Goal: Task Accomplishment & Management: Complete application form

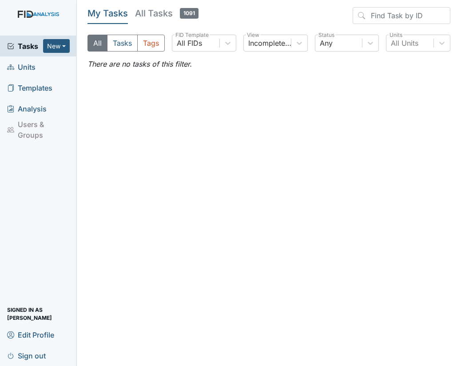
click at [31, 63] on span "Units" at bounding box center [21, 67] width 28 height 14
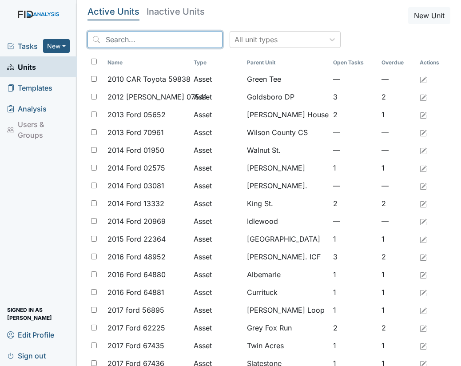
click at [152, 41] on input "search" at bounding box center [154, 39] width 135 height 17
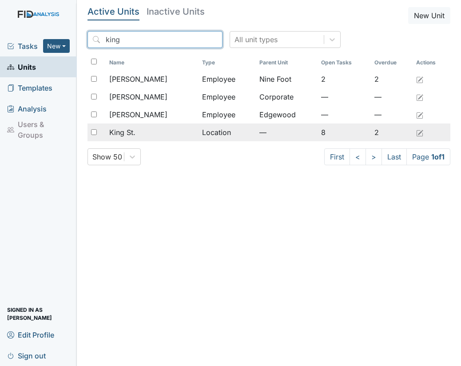
type input "king"
click at [138, 127] on div "King St." at bounding box center [152, 132] width 86 height 11
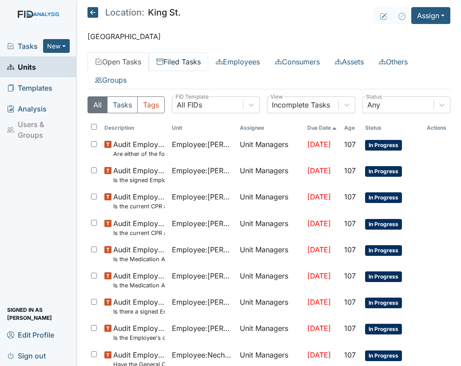
click at [191, 63] on link "Filed Tasks" at bounding box center [178, 61] width 59 height 19
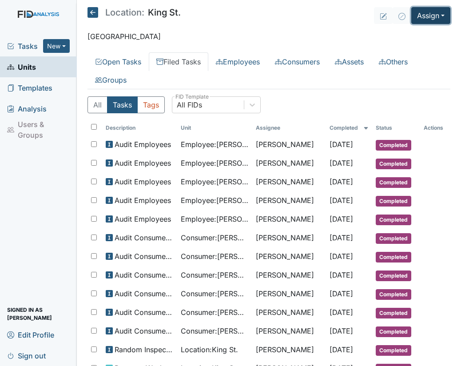
click at [433, 18] on button "Assign" at bounding box center [430, 15] width 39 height 17
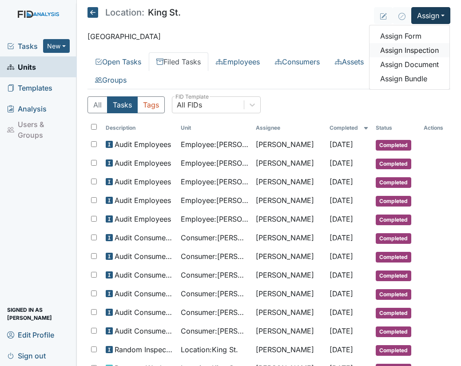
click at [401, 47] on link "Assign Inspection" at bounding box center [409, 50] width 80 height 14
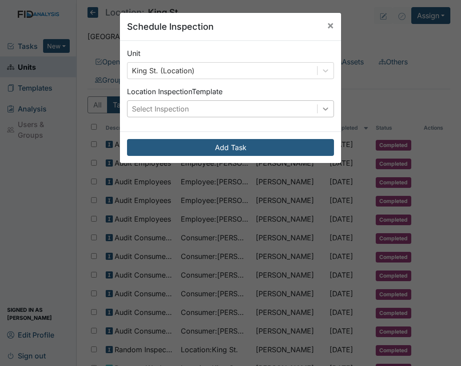
click at [322, 112] on icon at bounding box center [325, 108] width 9 height 9
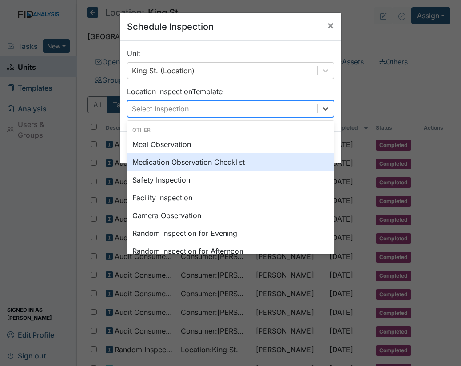
click at [233, 158] on div "Medication Observation Checklist" at bounding box center [230, 162] width 207 height 18
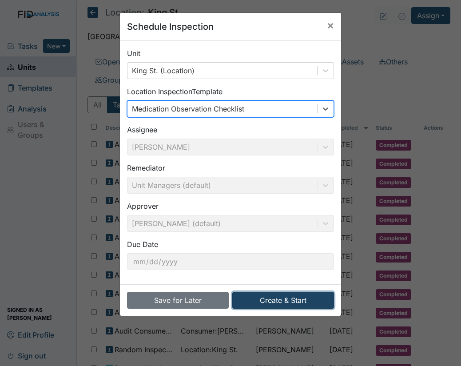
click at [295, 301] on button "Create & Start" at bounding box center [283, 300] width 102 height 17
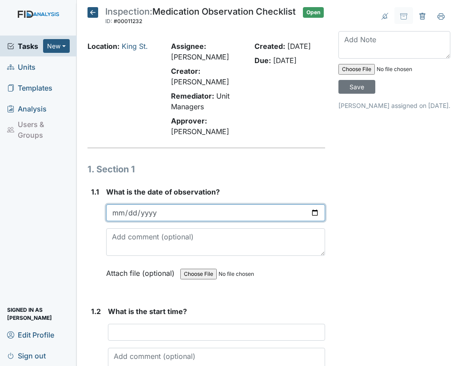
click at [311, 219] on input "date" at bounding box center [215, 212] width 219 height 17
type input "[DATE]"
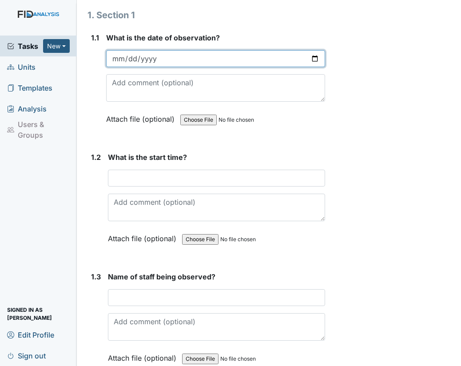
scroll to position [164, 0]
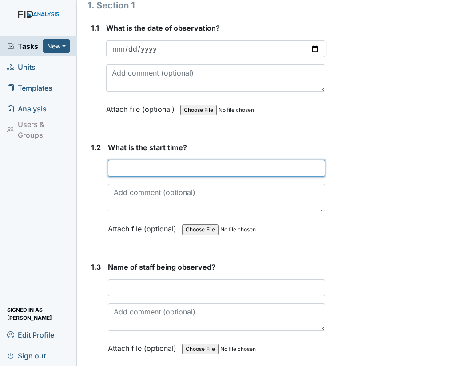
click at [138, 176] on input "text" at bounding box center [216, 168] width 217 height 17
type input "07:13am"
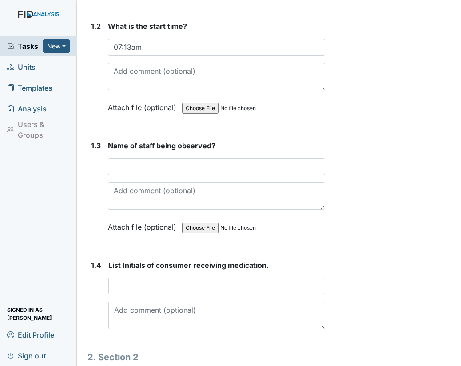
scroll to position [301, 0]
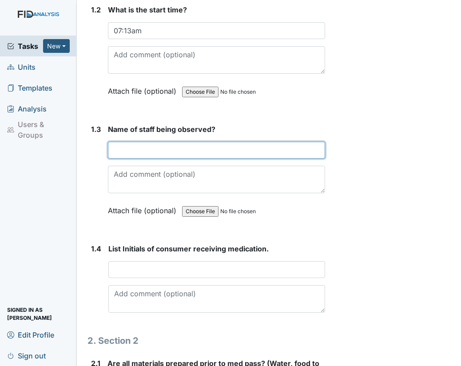
click at [166, 158] on input "text" at bounding box center [216, 150] width 217 height 17
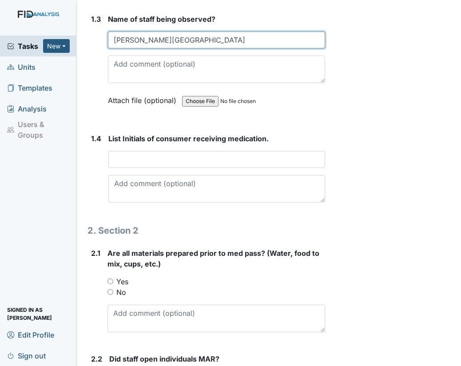
scroll to position [420, 0]
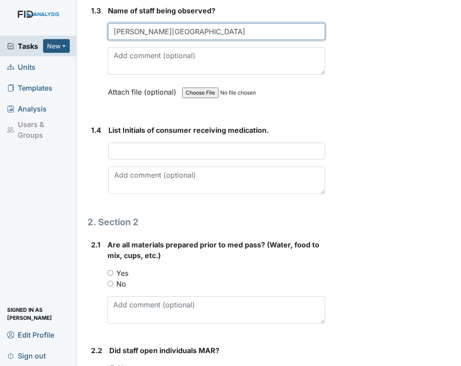
type input "Glendolia Boyd-Armwood"
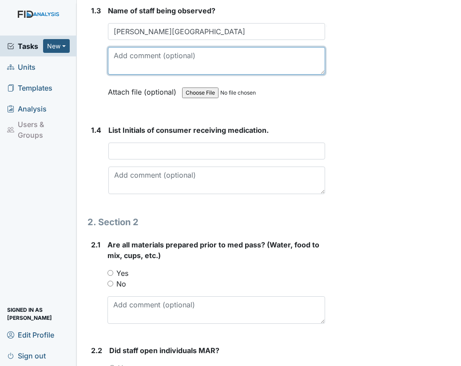
click at [150, 67] on textarea at bounding box center [216, 61] width 217 height 28
type textarea "1st med pass"
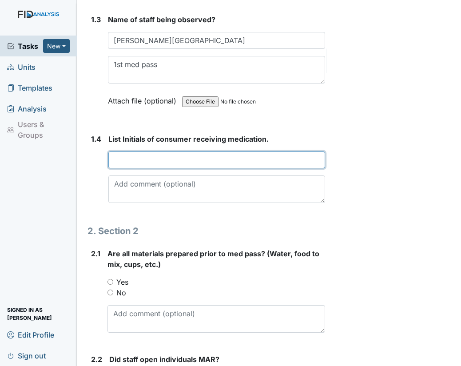
click at [175, 154] on input "text" at bounding box center [216, 159] width 217 height 17
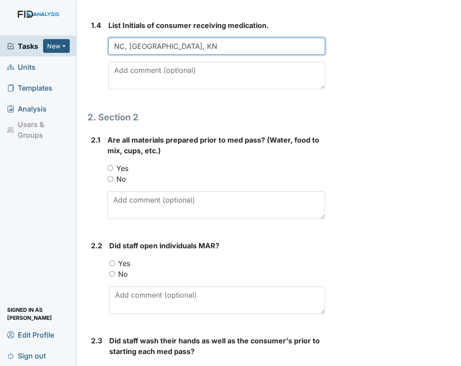
scroll to position [572, 0]
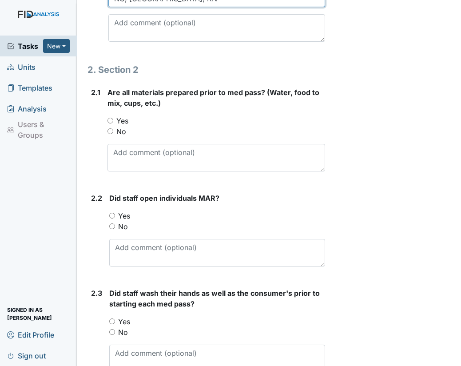
type input "NC, ND, KN"
click at [110, 123] on input "Yes" at bounding box center [110, 121] width 6 height 6
radio input "true"
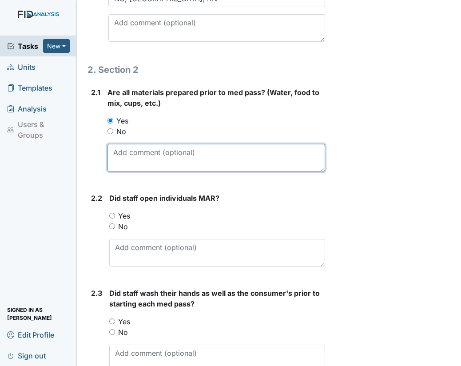
click at [142, 158] on textarea at bounding box center [216, 158] width 218 height 28
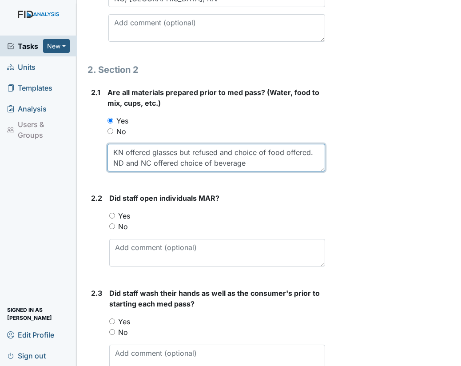
type textarea "KN offered glasses but refused and choice of food offered. ND and NC offered ch…"
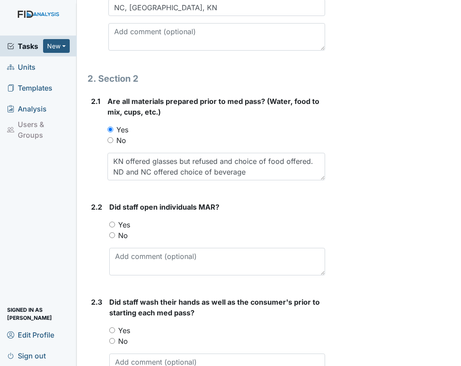
click at [109, 221] on input "Yes" at bounding box center [112, 224] width 6 height 6
radio input "true"
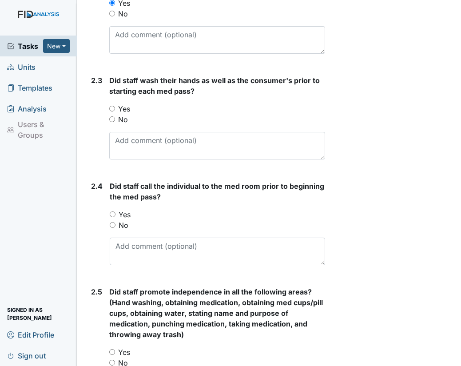
scroll to position [819, 0]
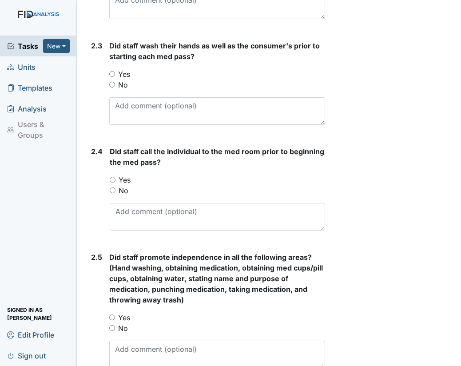
click at [112, 77] on input "Yes" at bounding box center [112, 74] width 6 height 6
radio input "true"
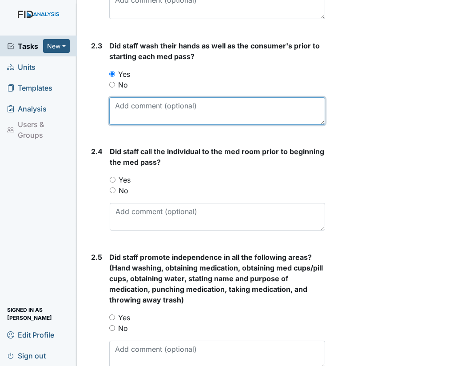
click at [166, 117] on textarea at bounding box center [217, 111] width 216 height 28
type textarea "Great job with hand sanitation"
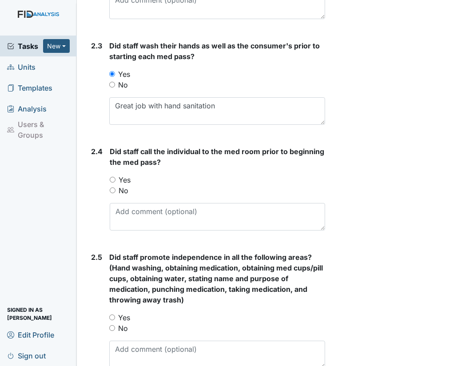
click at [111, 182] on input "Yes" at bounding box center [113, 180] width 6 height 6
radio input "true"
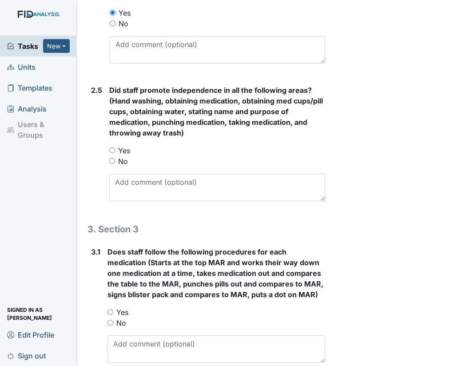
scroll to position [998, 0]
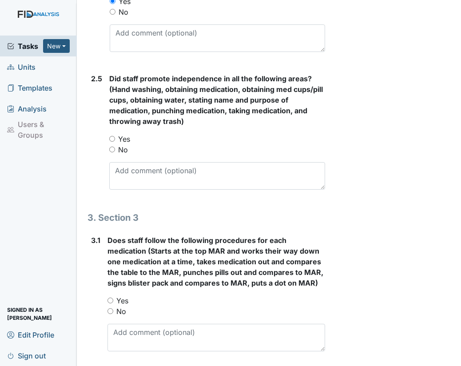
click at [115, 142] on input "Yes" at bounding box center [112, 139] width 6 height 6
radio input "true"
click at [120, 170] on textarea at bounding box center [217, 176] width 216 height 28
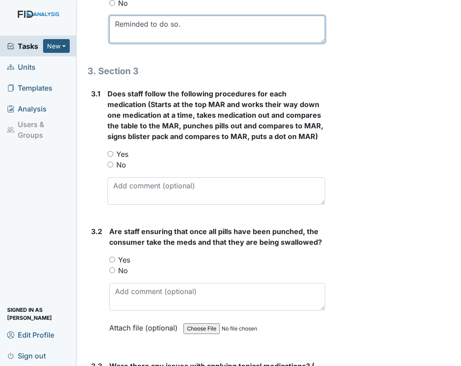
scroll to position [1174, 0]
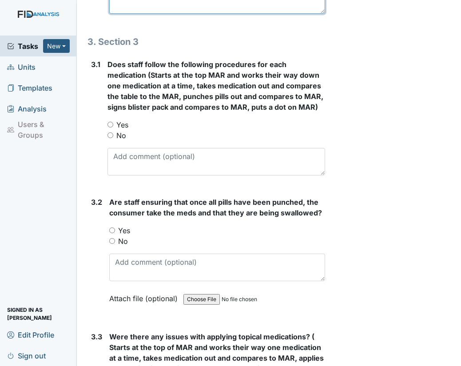
type textarea "Reminded to do so."
click at [110, 127] on input "Yes" at bounding box center [110, 125] width 6 height 6
radio input "true"
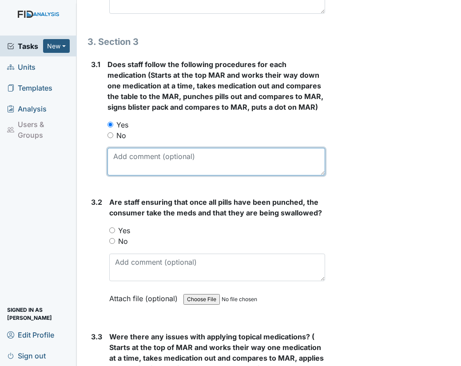
click at [121, 172] on textarea at bounding box center [216, 162] width 218 height 28
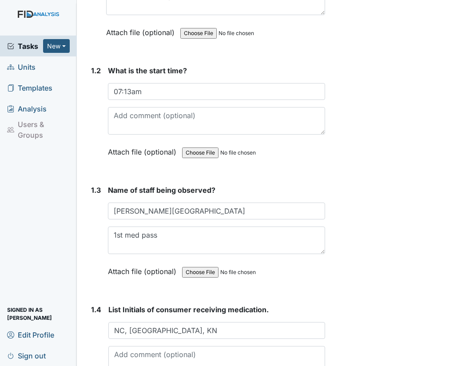
scroll to position [245, 0]
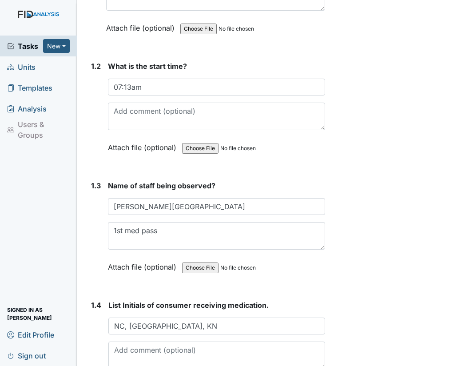
type textarea "Needs to focus on order, dose, and time of med"
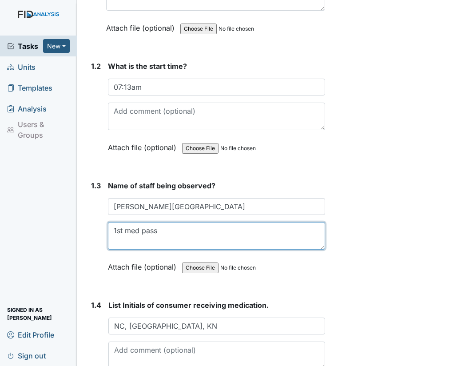
click at [157, 238] on textarea "1st med pass" at bounding box center [216, 236] width 217 height 28
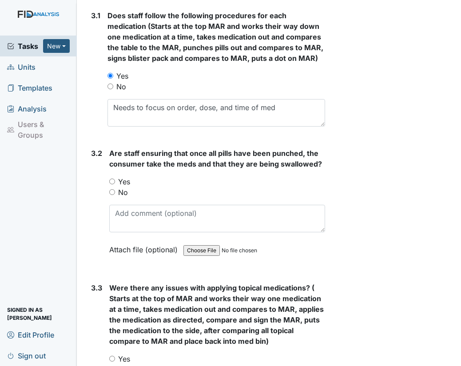
scroll to position [1228, 0]
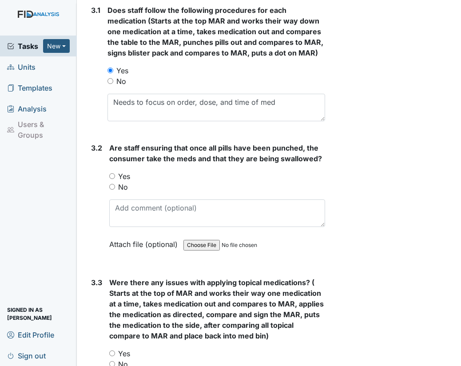
type textarea "1st med pass. Staff reported needs to wear glasses but possible comprehension c…"
click at [114, 179] on input "Yes" at bounding box center [112, 176] width 6 height 6
radio input "true"
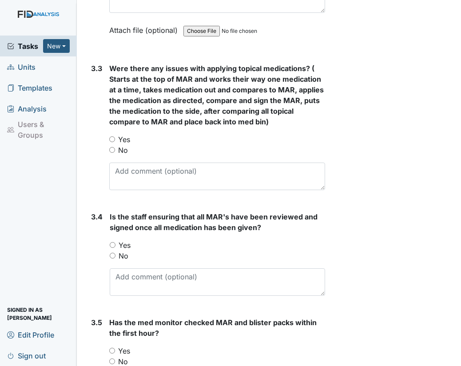
scroll to position [1445, 0]
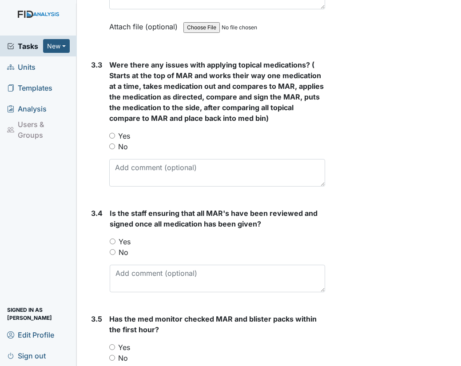
click at [113, 138] on input "Yes" at bounding box center [112, 136] width 6 height 6
radio input "true"
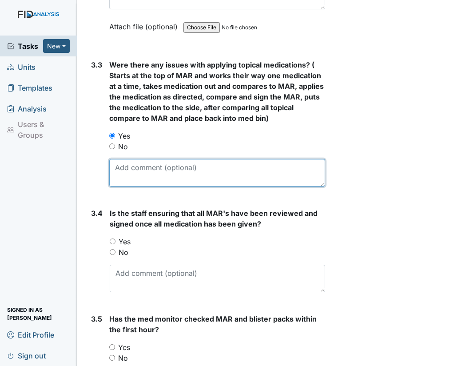
click at [127, 183] on textarea at bounding box center [217, 173] width 216 height 28
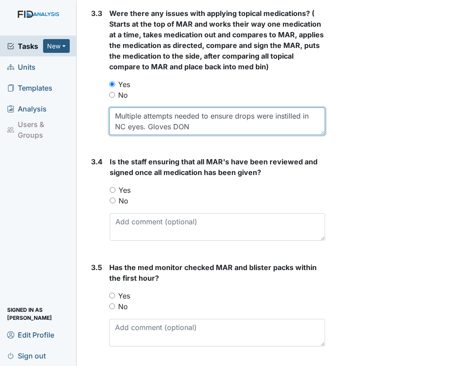
scroll to position [1536, 0]
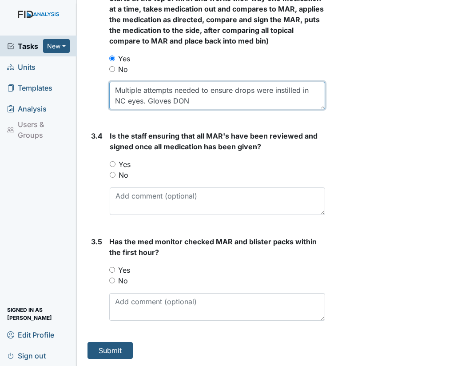
type textarea "Multiple attempts needed to ensure drops were instilled in NC eyes. Gloves DON"
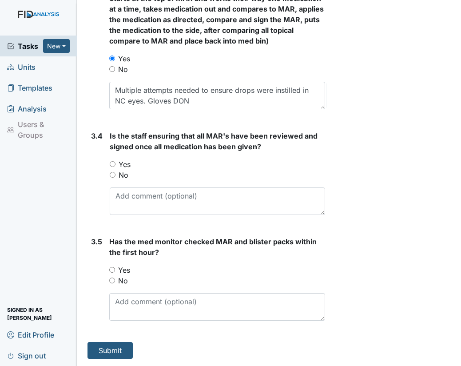
click at [112, 165] on input "Yes" at bounding box center [113, 164] width 6 height 6
radio input "true"
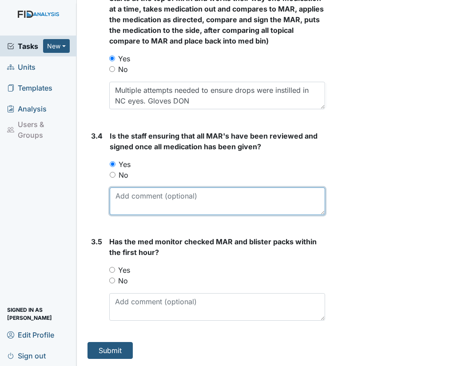
click at [138, 198] on textarea at bounding box center [217, 201] width 215 height 28
type textarea "3 checks completed prior to consumer taking meds."
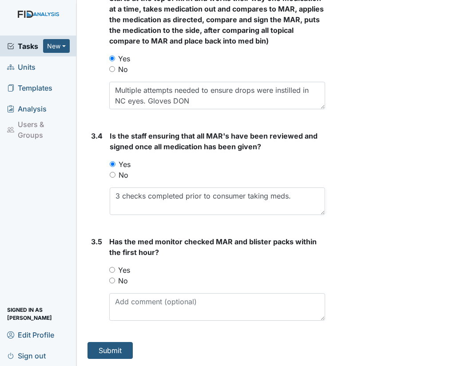
click at [112, 269] on input "Yes" at bounding box center [112, 270] width 6 height 6
radio input "true"
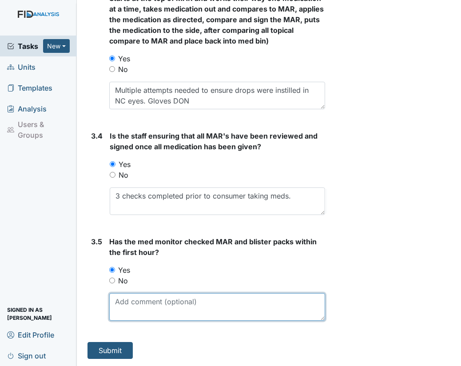
click at [131, 298] on textarea at bounding box center [217, 307] width 216 height 28
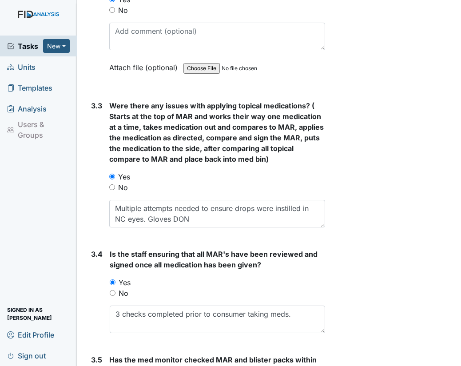
scroll to position [1422, 0]
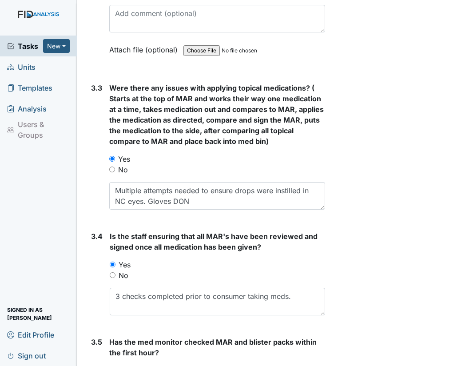
type textarea "Demonstration and discussed med monitor process."
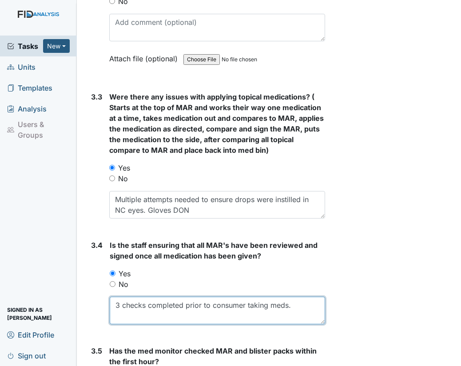
click at [296, 312] on textarea "3 checks completed prior to consumer taking meds." at bounding box center [217, 311] width 215 height 28
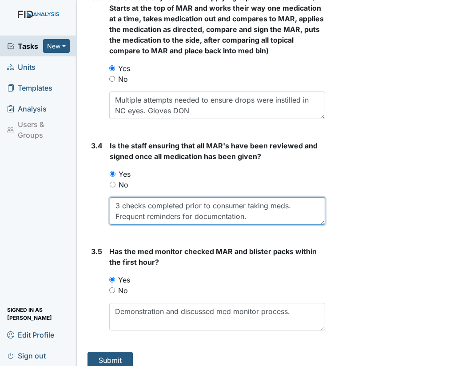
scroll to position [1524, 0]
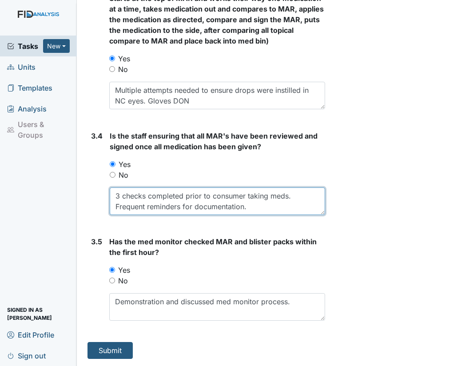
type textarea "3 checks completed prior to consumer taking meds. Frequent reminders for docume…"
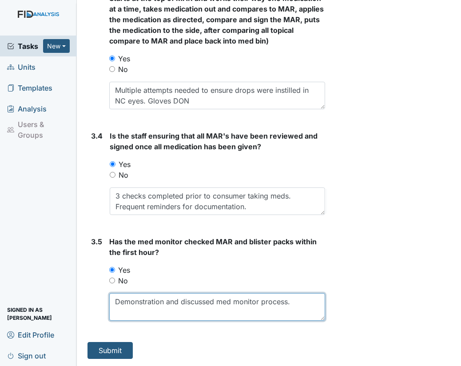
click at [297, 318] on textarea "Demonstration and discussed med monitor process." at bounding box center [217, 307] width 216 height 28
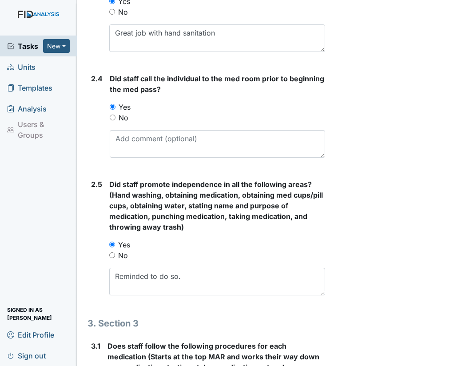
scroll to position [901, 0]
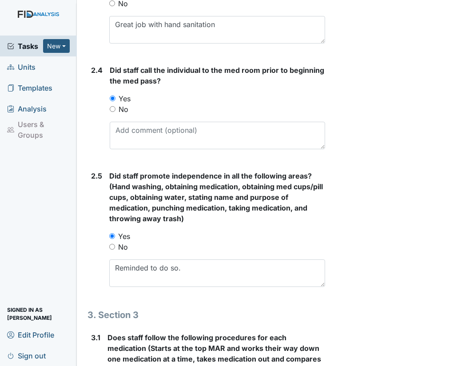
type textarea "Demonstration and discussed med monitor process. Discussed need to improve with…"
click at [182, 275] on textarea "Reminded to do so." at bounding box center [217, 273] width 216 height 28
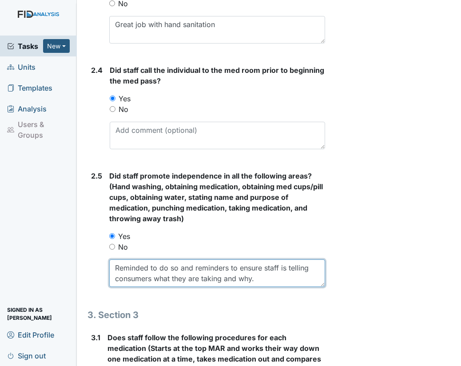
click at [307, 271] on textarea "Reminded to do so and reminders to ensure staff is telling consumers what they …" at bounding box center [217, 273] width 216 height 28
click at [188, 284] on textarea "Reminded to do so and reminders to ensure staff is informing consumers what the…" at bounding box center [217, 273] width 216 height 28
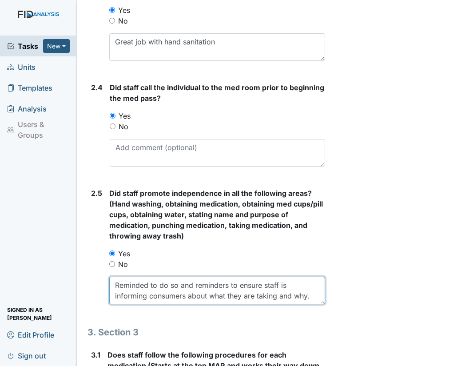
scroll to position [893, 0]
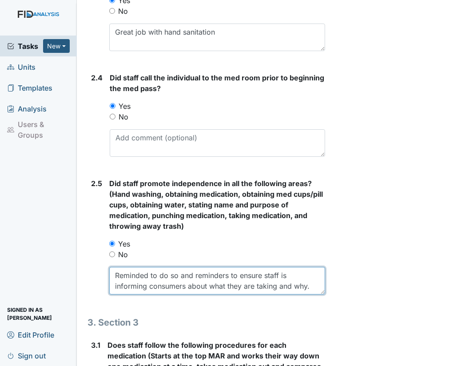
click at [311, 289] on textarea "Reminded to do so and reminders to ensure staff is informing consumers about wh…" at bounding box center [217, 281] width 216 height 28
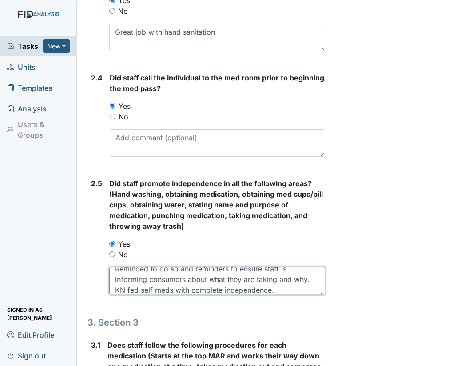
click at [192, 292] on textarea "Reminded to do so and reminders to ensure staff is informing consumers about wh…" at bounding box center [217, 281] width 216 height 28
click at [296, 294] on textarea "Reminded to do so and reminders to ensure staff is informing consumers about wh…" at bounding box center [217, 281] width 216 height 28
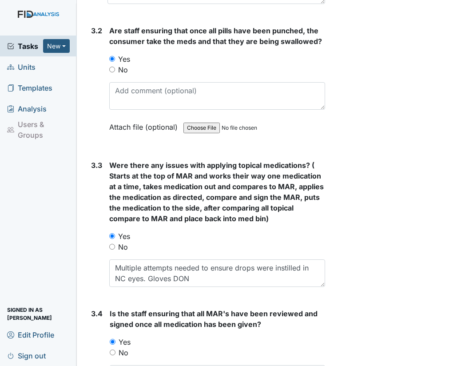
scroll to position [1536, 0]
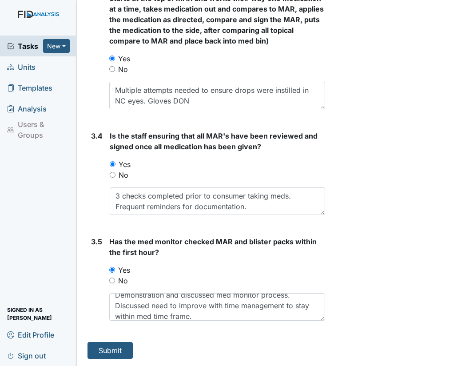
type textarea "Reminded to do so and reminders to ensure staff is informing consumers about wh…"
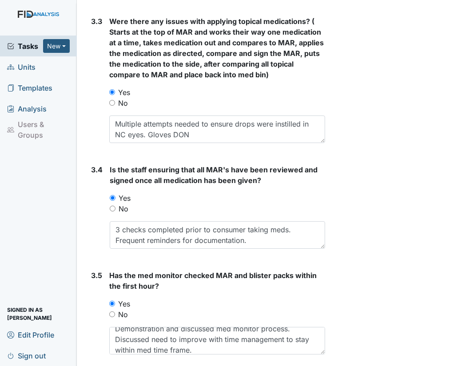
drag, startPoint x: 460, startPoint y: 304, endPoint x: 458, endPoint y: 297, distance: 7.9
click at [458, 297] on main "Inspection: Medication Observation Checklist ID: #00011232 Open Autosaving... L…" at bounding box center [269, 183] width 384 height 366
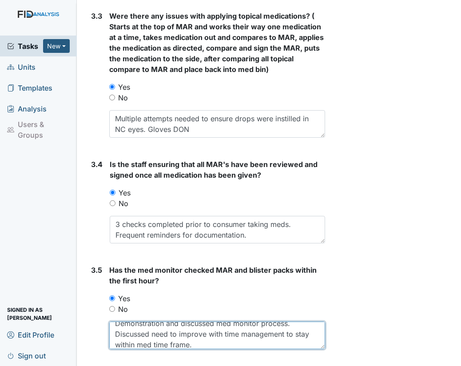
click at [164, 338] on textarea "Demonstration and discussed med monitor process. Discussed need to improve with…" at bounding box center [217, 335] width 216 height 28
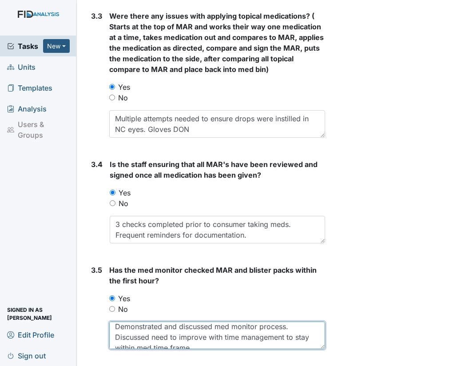
click at [220, 347] on textarea "Demonstrated and discussed med monitor process. Discussed need to improve with …" at bounding box center [217, 335] width 216 height 28
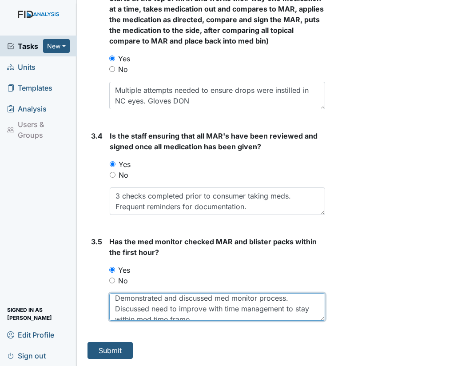
scroll to position [1536, 0]
click at [211, 316] on textarea "Demonstrated and discussed med monitor process. Discussed need to improve with …" at bounding box center [217, 307] width 216 height 28
type textarea "Demonstrated and discussed med monitor process. Discussed need to improve with …"
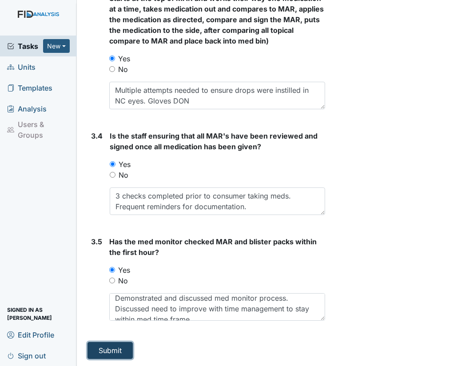
click at [124, 349] on button "Submit" at bounding box center [109, 350] width 45 height 17
